Goal: Transaction & Acquisition: Subscribe to service/newsletter

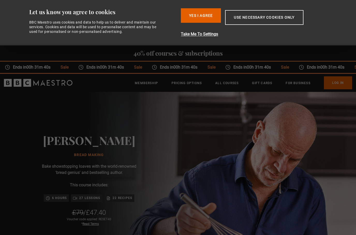
click at [205, 17] on button "Yes I Agree" at bounding box center [201, 15] width 40 height 14
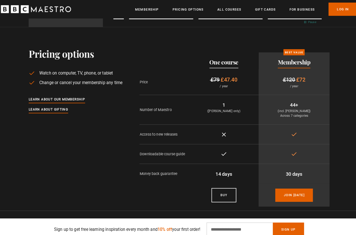
scroll to position [0, 407]
click at [39, 100] on link "Learn about our membership" at bounding box center [58, 98] width 55 height 6
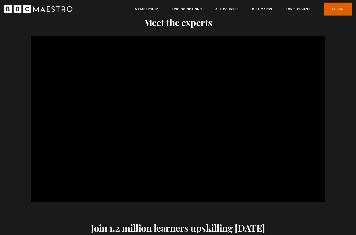
scroll to position [0, 271]
click at [19, 142] on div "Meet the experts And how all of that could lead to a possible career. Video Pla…" at bounding box center [177, 109] width 333 height 185
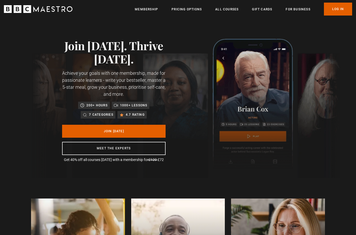
scroll to position [0, 475]
click at [150, 11] on link "Membership" at bounding box center [146, 9] width 23 height 5
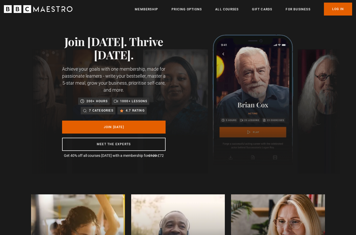
click at [191, 10] on link "Pricing Options" at bounding box center [187, 9] width 30 height 5
